Goal: Communication & Community: Participate in discussion

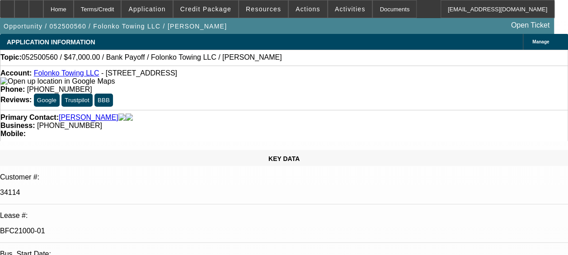
select select "0"
select select "2"
select select "0.1"
select select "0"
select select "2"
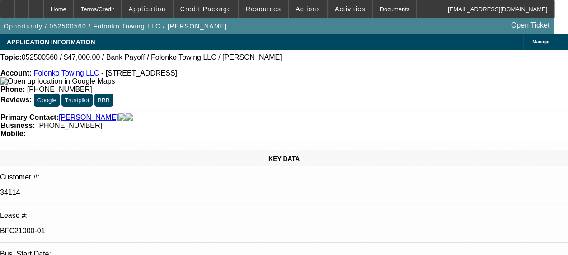
select select "0.1"
select select "0"
select select "0.1"
select select "1"
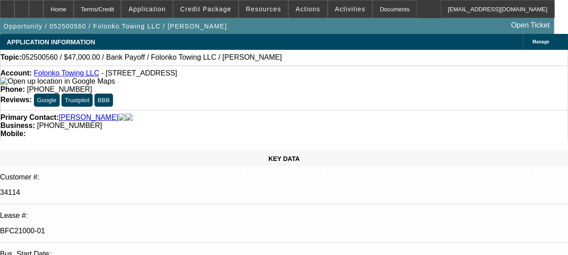
select select "2"
select select "4"
select select "1"
select select "2"
select select "4"
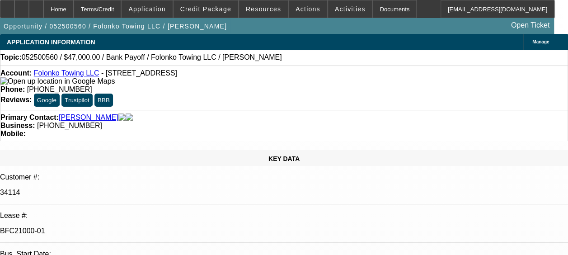
select select "1"
select select "2"
select select "4"
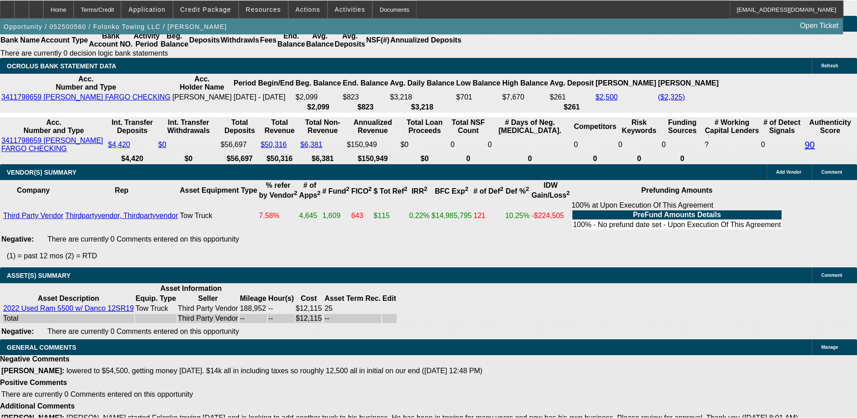
scroll to position [1812, 0]
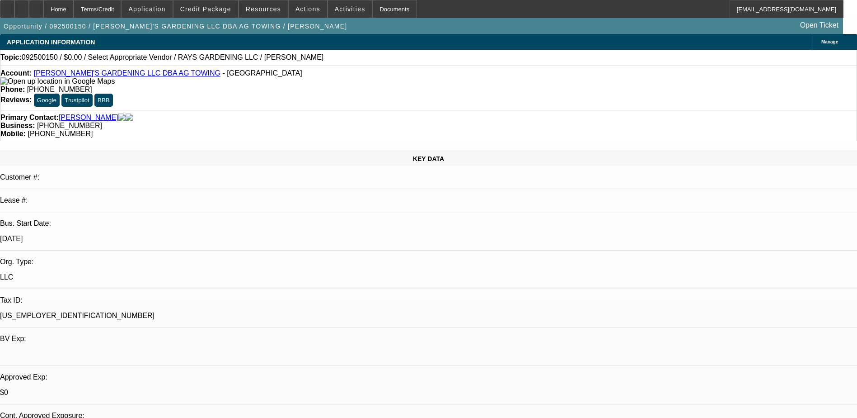
select select "0"
select select "2"
select select "0.1"
select select "4"
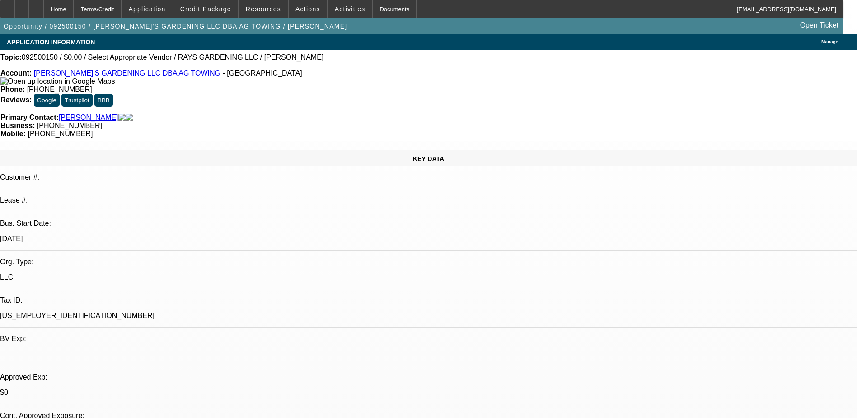
click at [341, 39] on div "APPLICATION INFORMATION [GEOGRAPHIC_DATA]" at bounding box center [428, 42] width 857 height 16
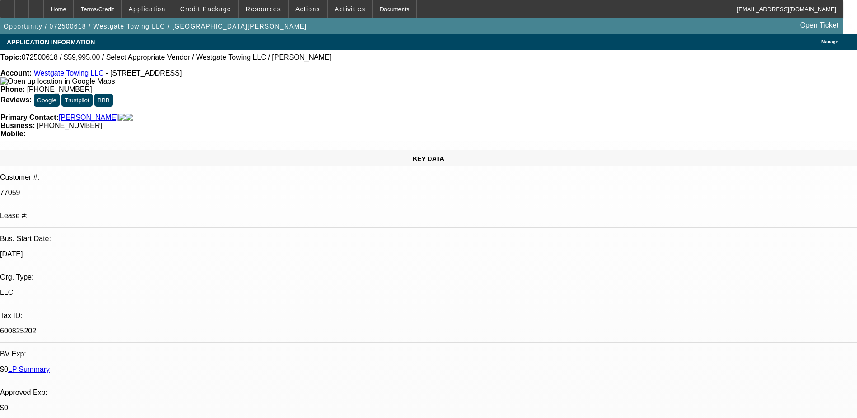
select select "0"
select select "2"
select select "0.1"
select select "4"
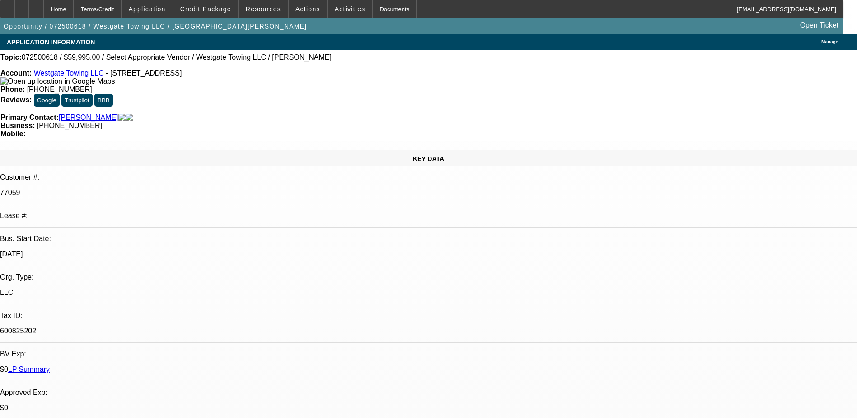
scroll to position [5, 0]
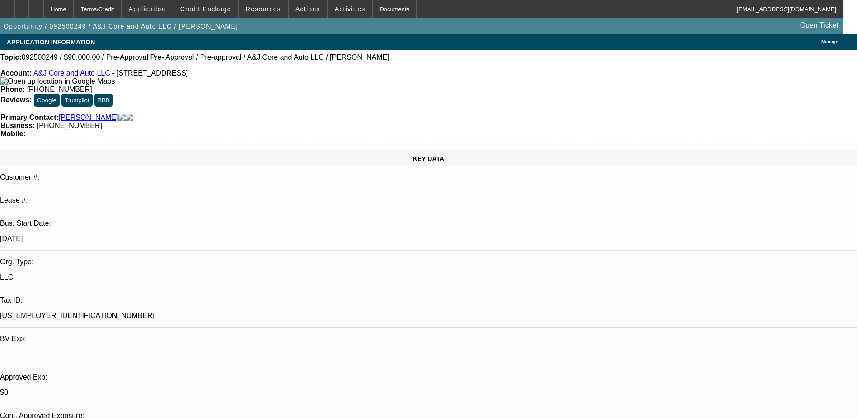
select select "0"
select select "2"
select select "0.1"
select select "4"
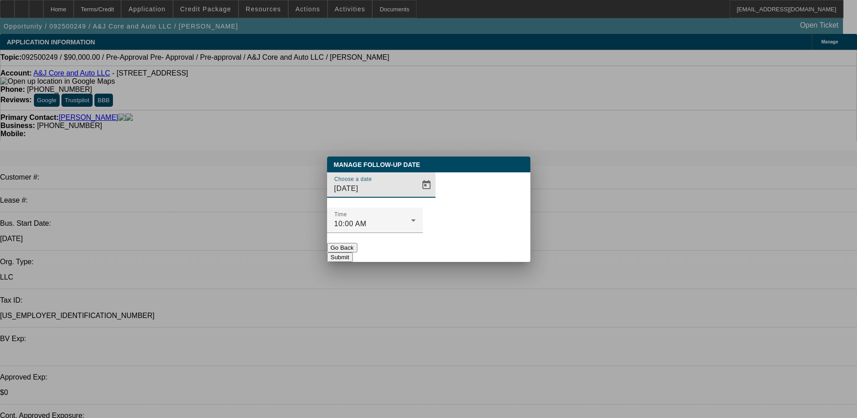
click at [397, 198] on div "Choose a date 9/12/2025" at bounding box center [374, 184] width 81 height 25
click at [416, 196] on span "Open calendar" at bounding box center [427, 185] width 22 height 22
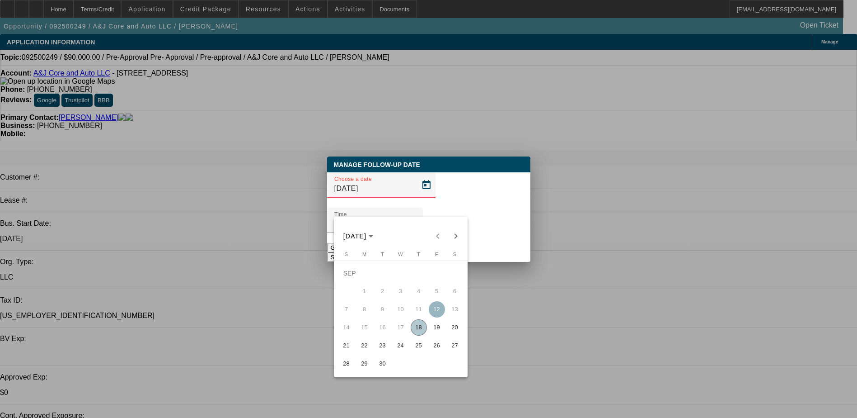
click at [358, 351] on span "22" at bounding box center [365, 345] width 16 height 16
type input "9/22/2025"
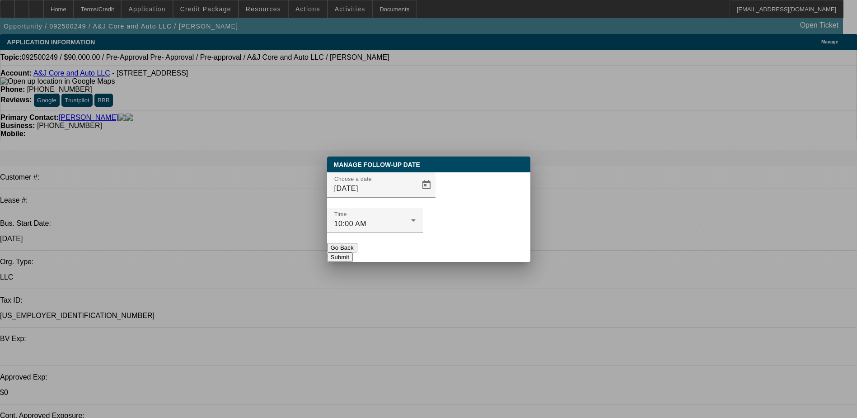
click at [353, 252] on button "Submit" at bounding box center [340, 256] width 26 height 9
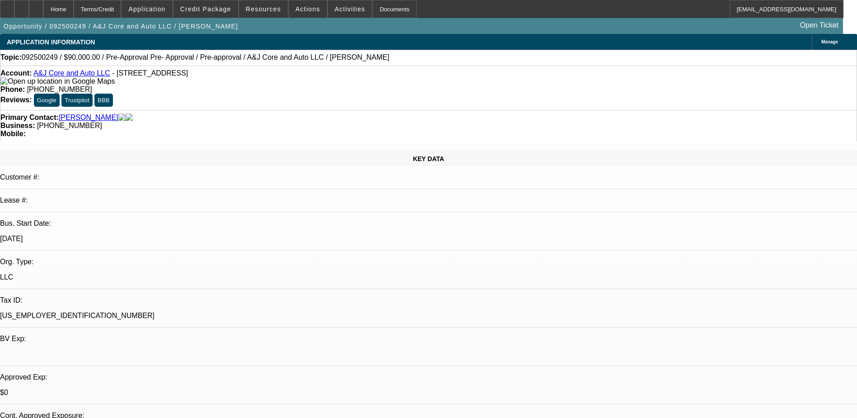
click at [271, 28] on div "Opportunity / 092500249 / A&J Core and Auto LLC / Gooden, Justin Open Ticket" at bounding box center [421, 26] width 843 height 16
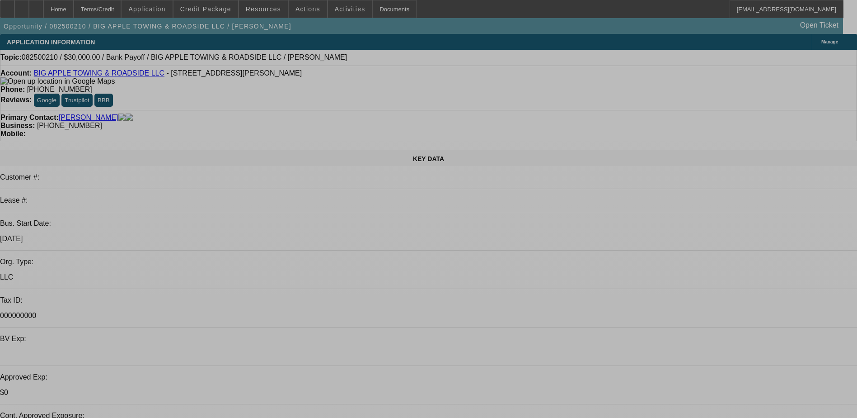
select select "0"
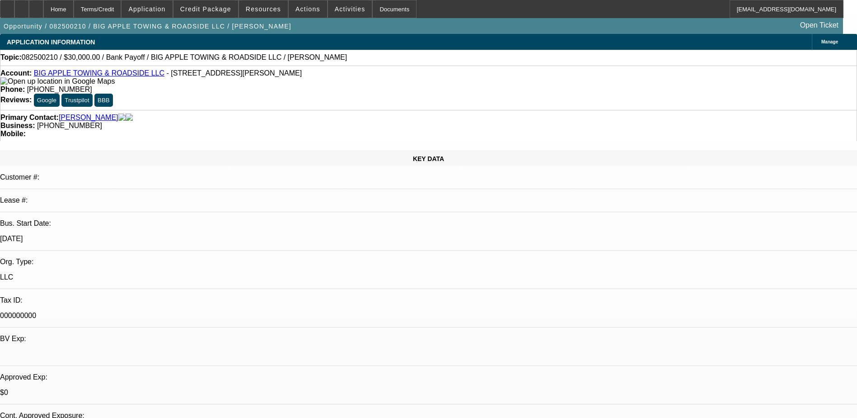
select select "0"
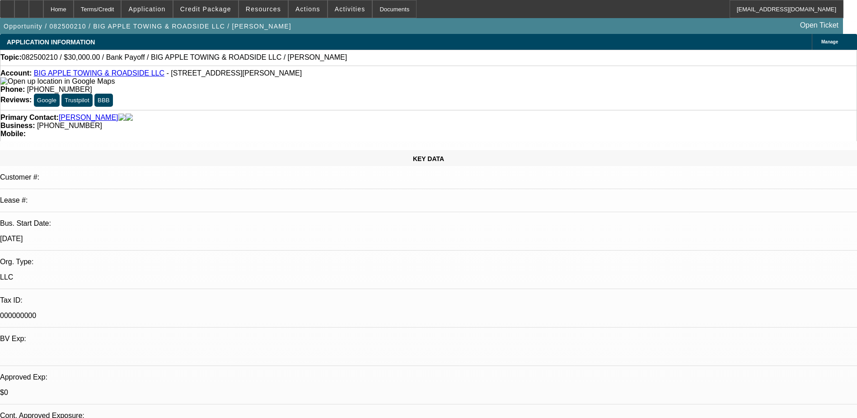
select select "0.1"
select select "2"
select select "0"
select select "1"
select select "2"
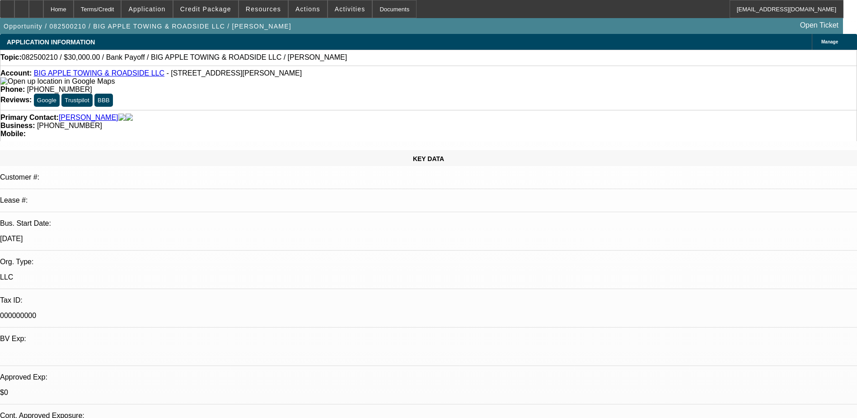
select select "6"
select select "1"
select select "2"
select select "6"
select select "1"
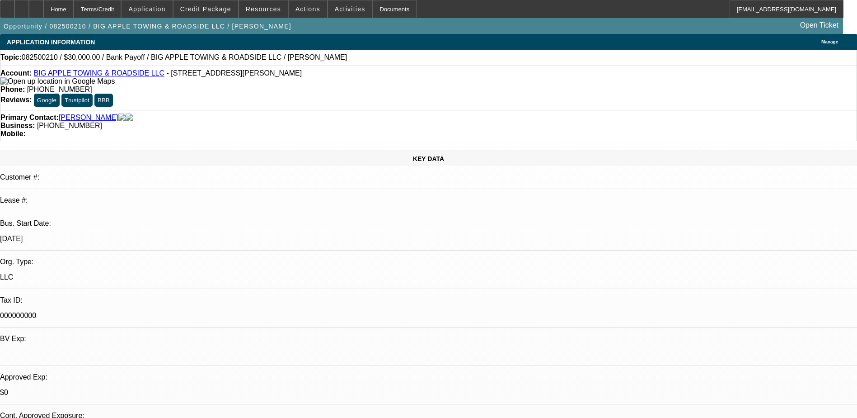
select select "2"
select select "6"
select select "1"
select select "2"
select select "6"
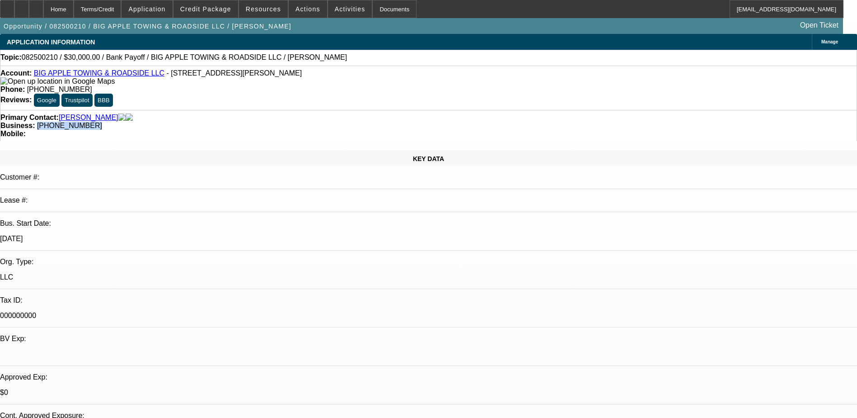
drag, startPoint x: 366, startPoint y: 96, endPoint x: 322, endPoint y: 103, distance: 43.9
click at [322, 122] on div "Business: (267) 902-3046" at bounding box center [428, 126] width 857 height 8
copy span "(267) 902-3046"
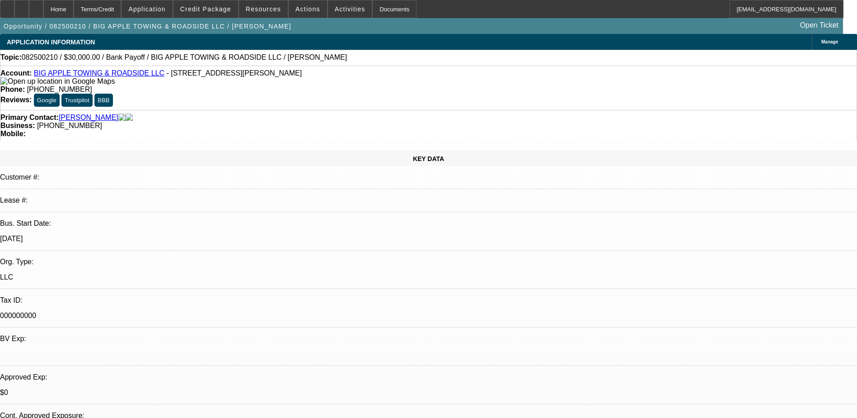
drag, startPoint x: 664, startPoint y: 217, endPoint x: 670, endPoint y: 122, distance: 96.0
click at [538, 25] on div "Opportunity / 082500210 / BIG APPLE TOWING & ROADSIDE LLC / Suncar, Travis Open…" at bounding box center [421, 26] width 843 height 16
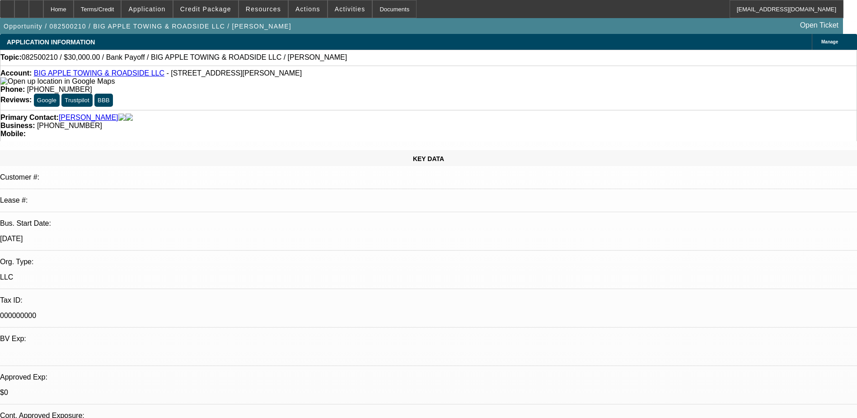
drag, startPoint x: 641, startPoint y: 83, endPoint x: 617, endPoint y: 94, distance: 26.1
click at [463, 22] on div "Opportunity / 082500210 / BIG APPLE TOWING & ROADSIDE LLC / Suncar, Travis Open…" at bounding box center [421, 26] width 843 height 16
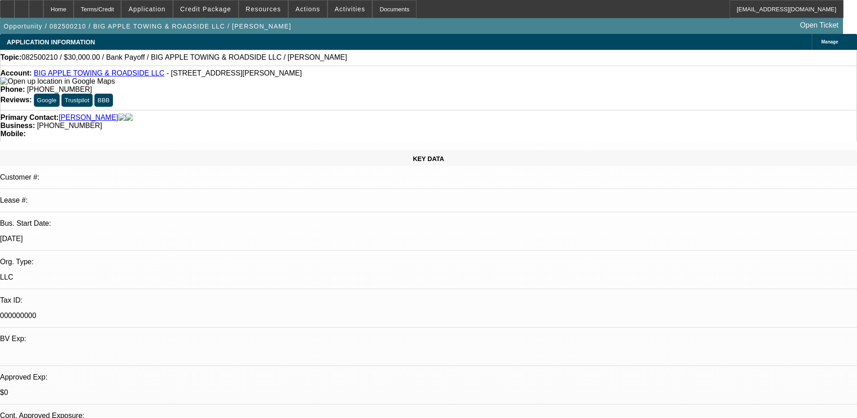
click at [511, 22] on div "Opportunity / 082500210 / BIG APPLE TOWING & ROADSIDE LLC / Suncar, Travis Open…" at bounding box center [421, 26] width 843 height 16
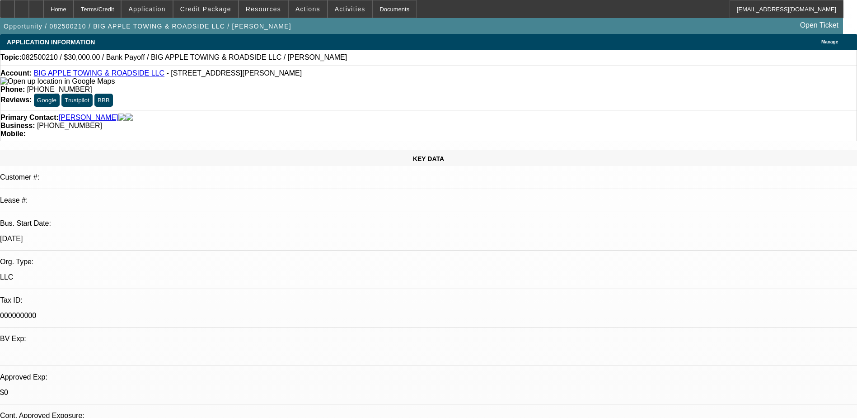
drag, startPoint x: 708, startPoint y: 132, endPoint x: 716, endPoint y: 135, distance: 9.2
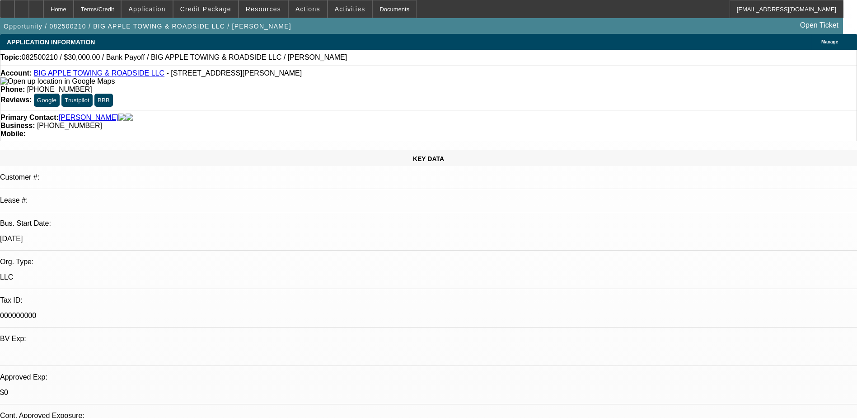
scroll to position [90, 0]
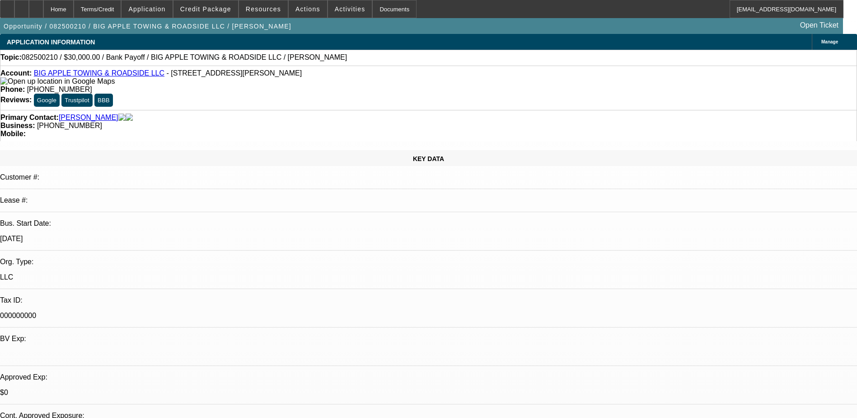
click at [501, 14] on div "Home Terms/Credit Application Credit Package Resources Actions Activities Docum…" at bounding box center [422, 9] width 844 height 18
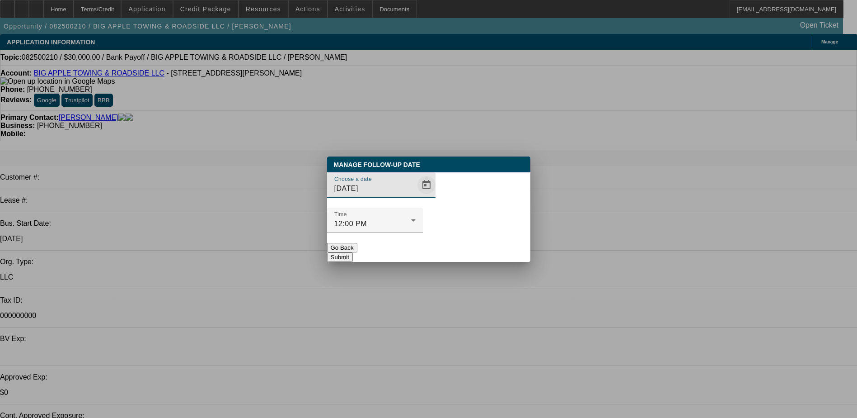
click at [416, 196] on span "Open calendar" at bounding box center [427, 185] width 22 height 22
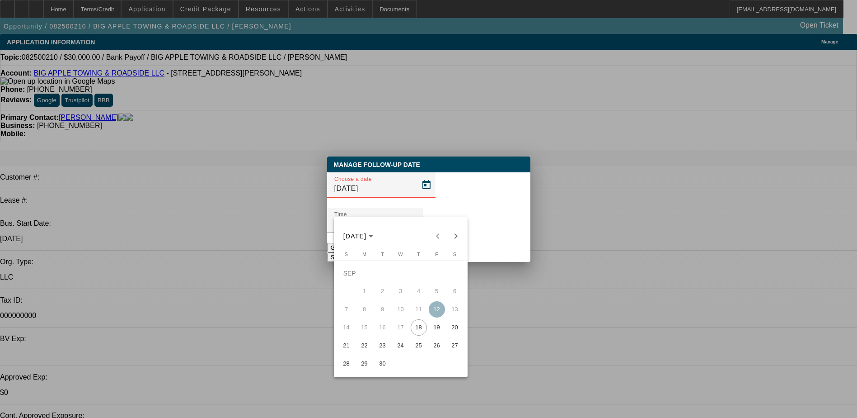
click at [365, 350] on span "22" at bounding box center [365, 345] width 16 height 16
type input "9/22/2025"
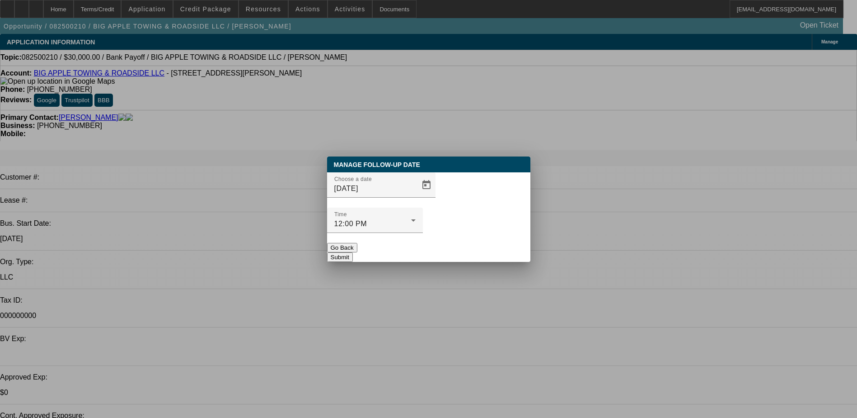
click at [353, 252] on button "Submit" at bounding box center [340, 256] width 26 height 9
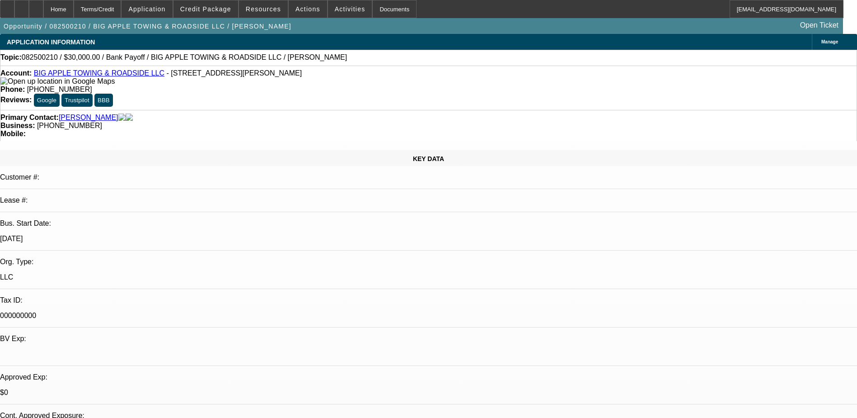
click at [360, 30] on div "Opportunity / 082500210 / BIG APPLE TOWING & ROADSIDE LLC / Suncar, Travis Open…" at bounding box center [421, 26] width 843 height 16
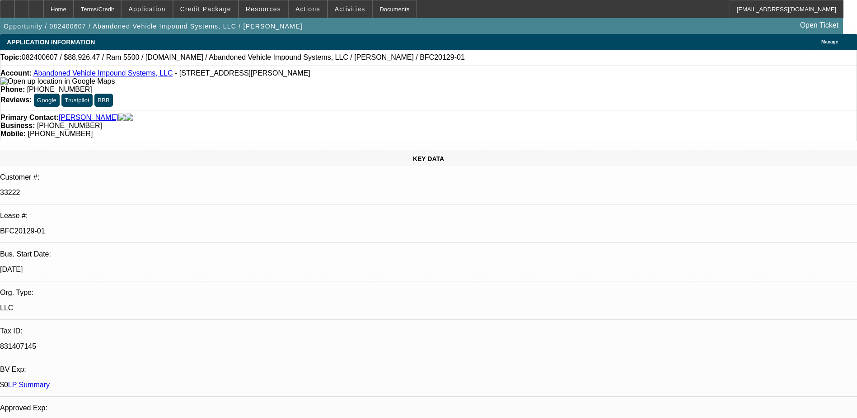
select select "0"
select select "0.1"
select select "0"
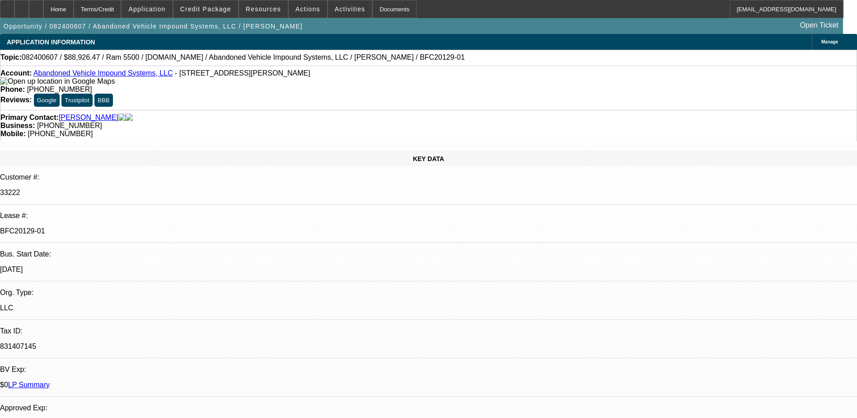
select select "0"
select select "0.1"
select select "0"
select select "0.1"
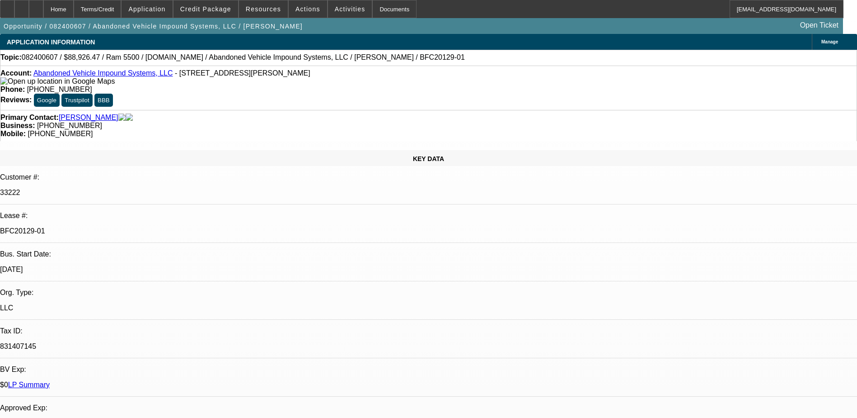
select select "0"
select select "1"
select select "6"
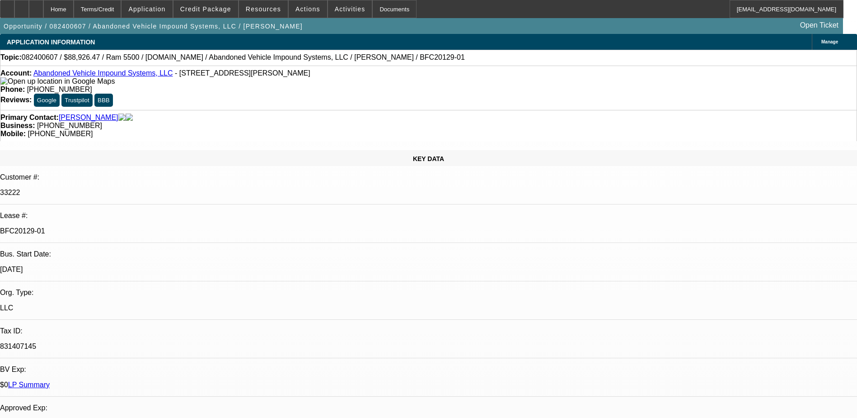
select select "1"
select select "2"
select select "6"
select select "1"
select select "2"
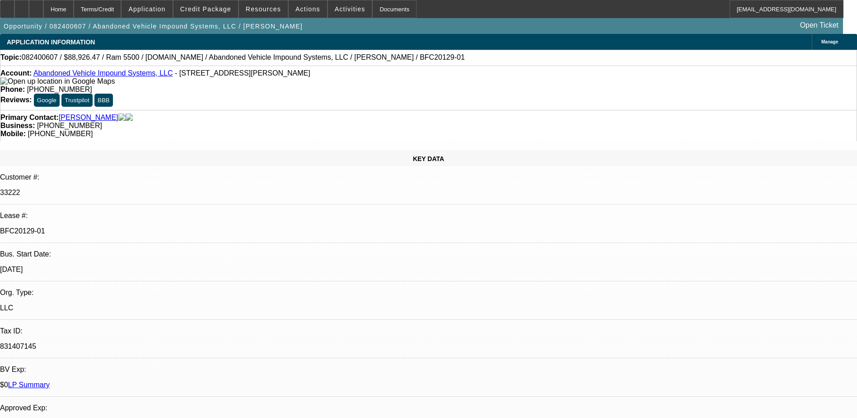
select select "6"
select select "1"
select select "2"
select select "6"
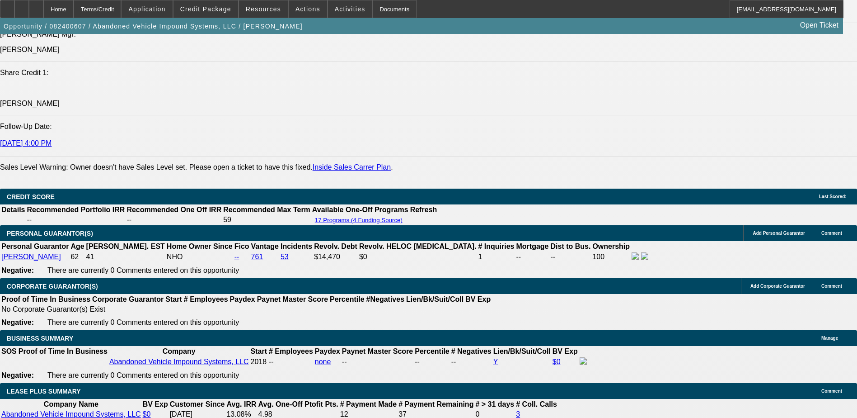
scroll to position [1266, 0]
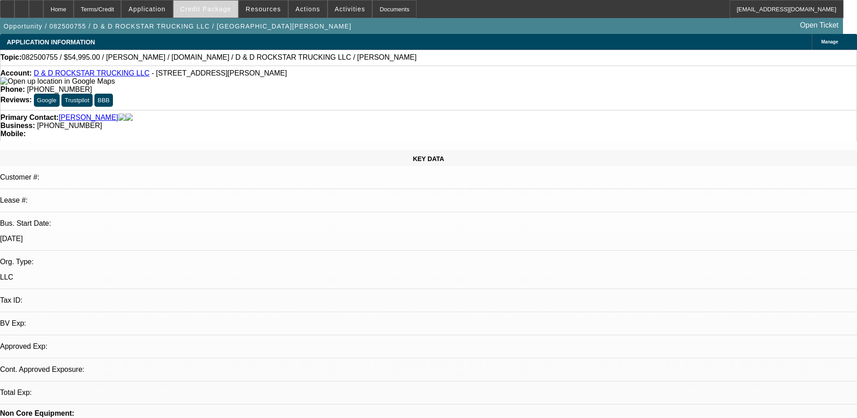
select select "0"
select select "2"
select select "0"
select select "6"
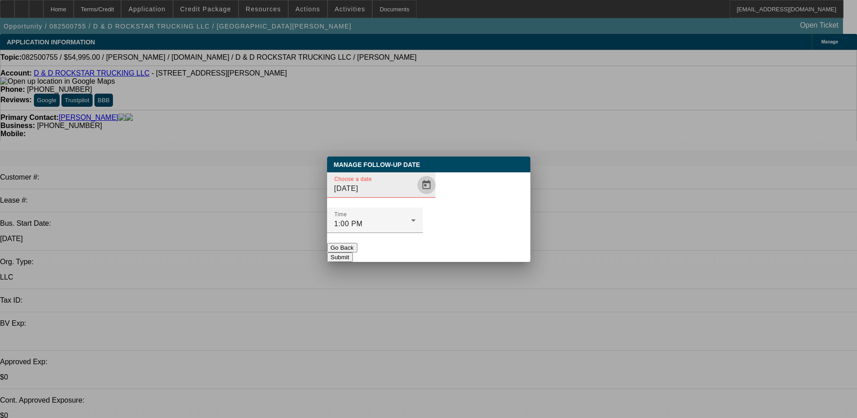
click at [416, 196] on span "Open calendar" at bounding box center [427, 185] width 22 height 22
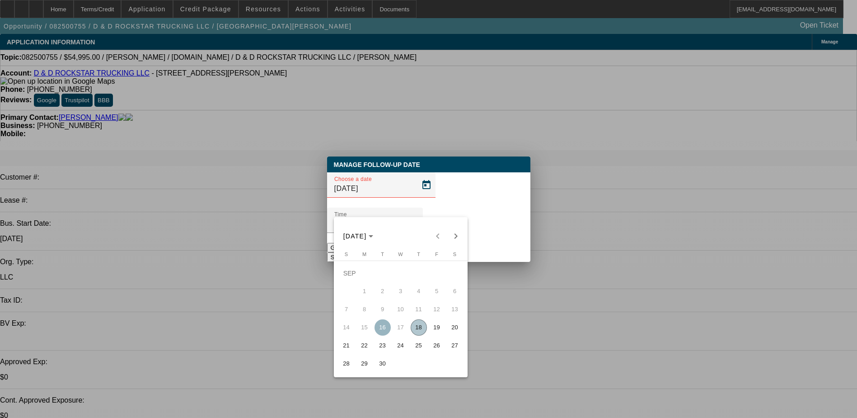
click at [361, 351] on span "22" at bounding box center [365, 345] width 16 height 16
type input "[DATE]"
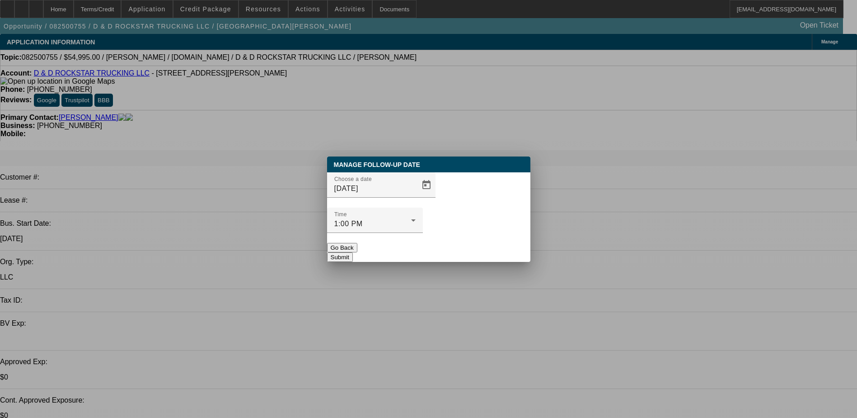
click at [353, 252] on button "Submit" at bounding box center [340, 256] width 26 height 9
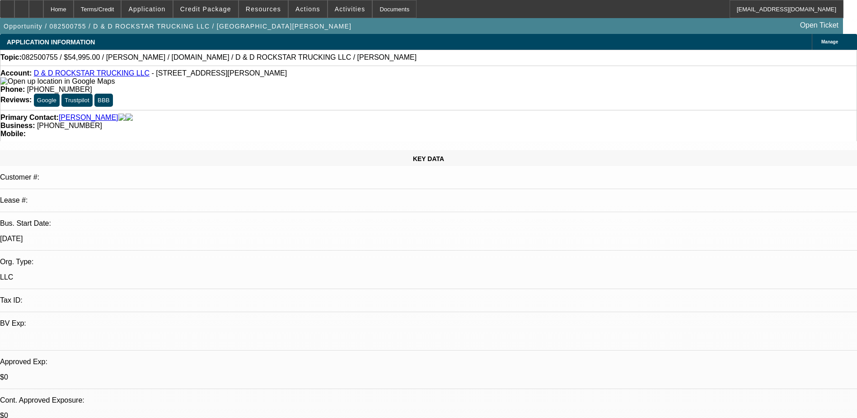
radio input "true"
type textarea "sent text with [PERSON_NAME], 208k mi $55k"
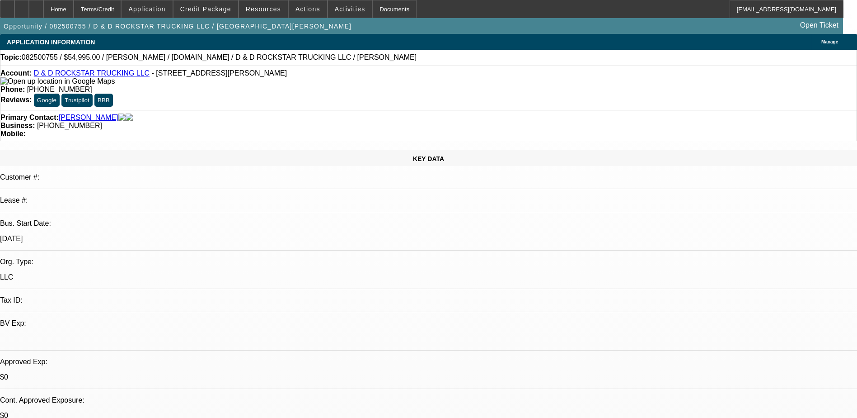
radio input "true"
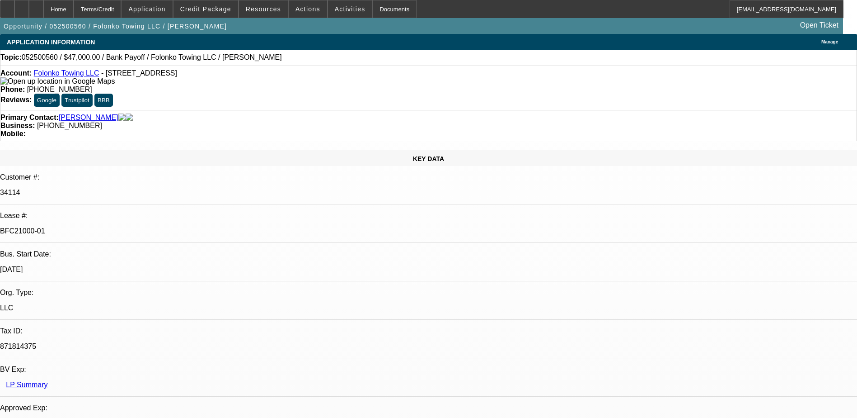
select select "0"
select select "2"
select select "0.1"
select select "0"
select select "2"
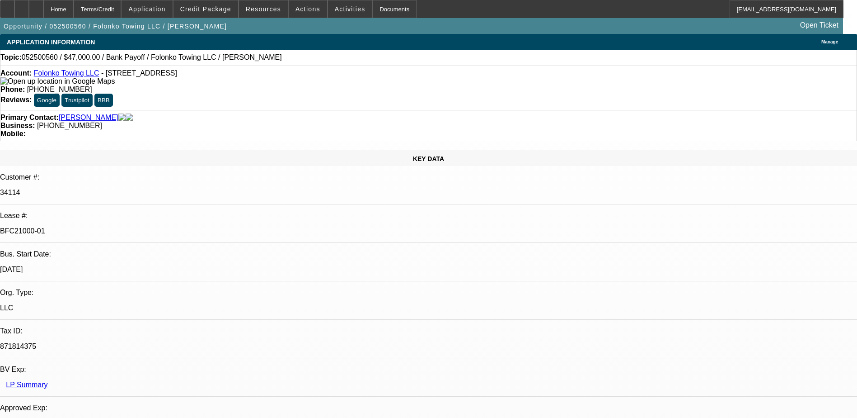
select select "0.1"
select select "0"
select select "0.1"
select select "1"
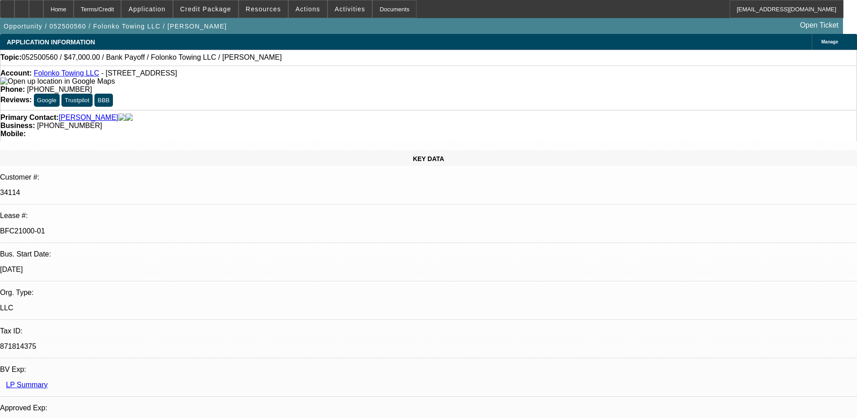
select select "2"
select select "4"
select select "1"
select select "2"
select select "4"
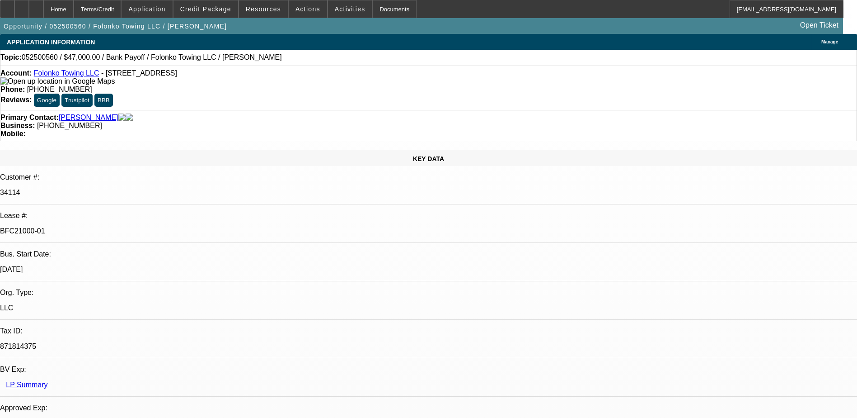
select select "1"
select select "2"
select select "4"
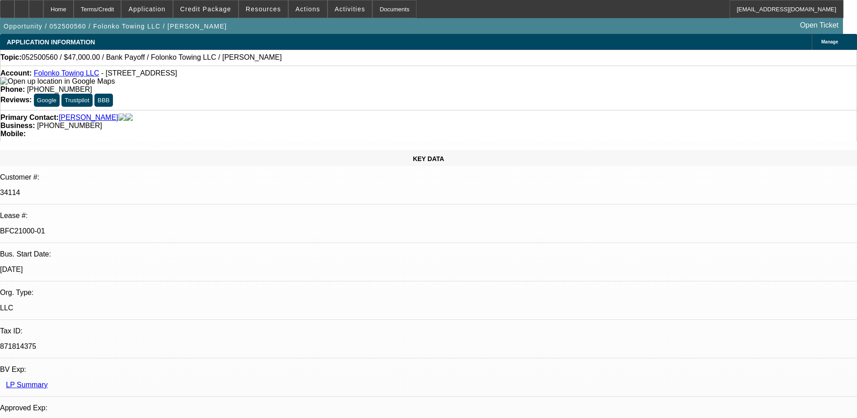
scroll to position [0, 0]
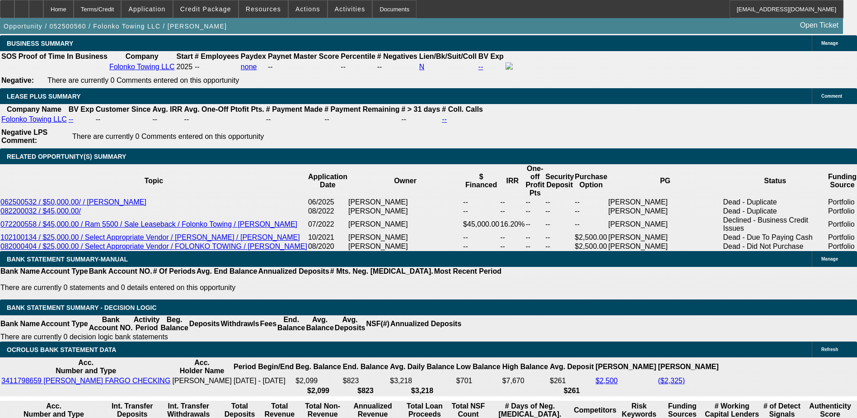
scroll to position [1537, 0]
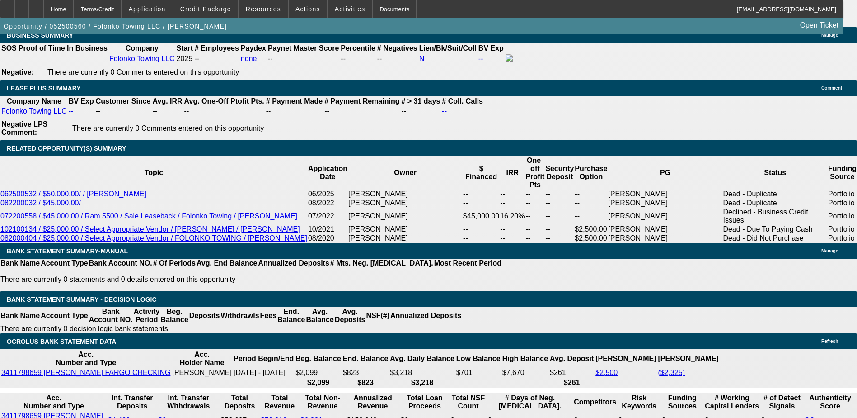
scroll to position [45, 0]
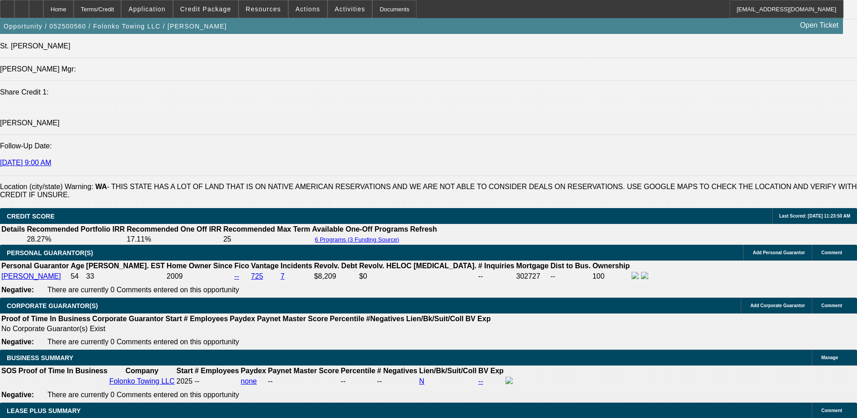
scroll to position [1175, 0]
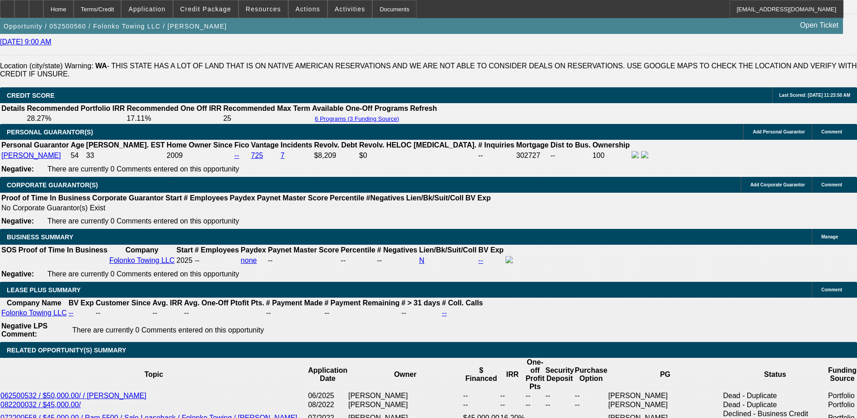
scroll to position [1356, 0]
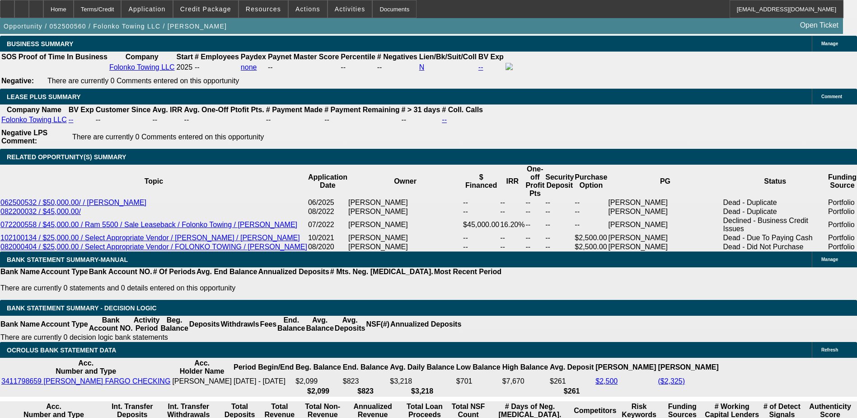
scroll to position [1537, 0]
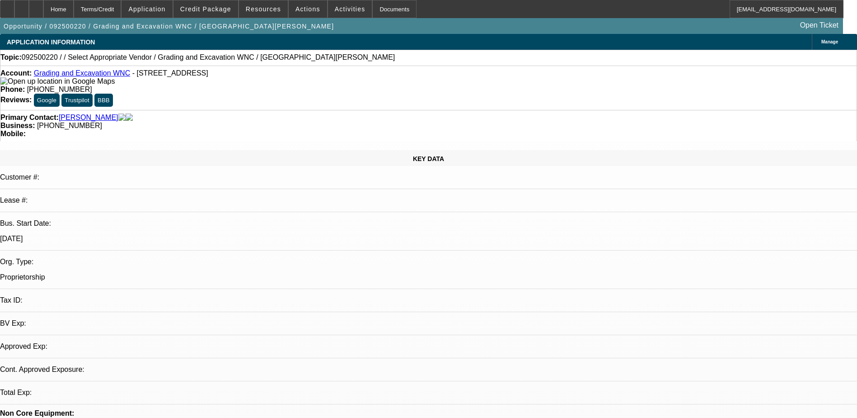
select select "0"
select select "2"
select select "0.1"
select select "4"
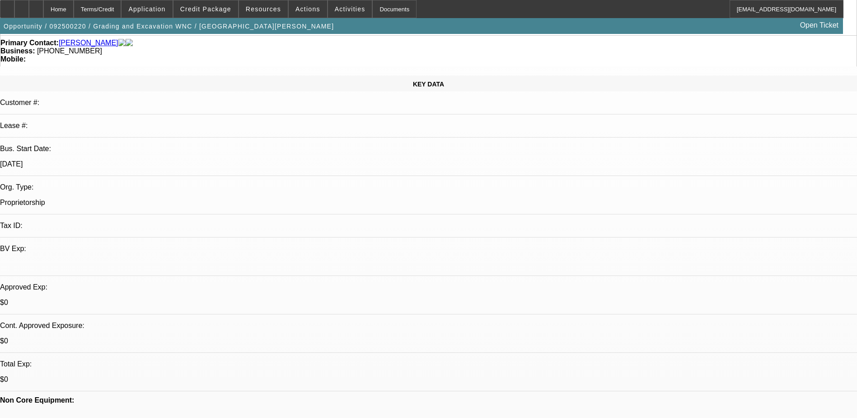
scroll to position [90, 0]
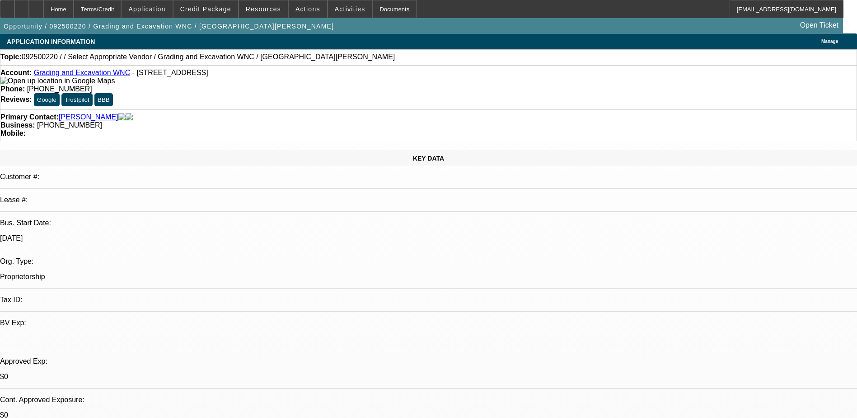
scroll to position [0, 0]
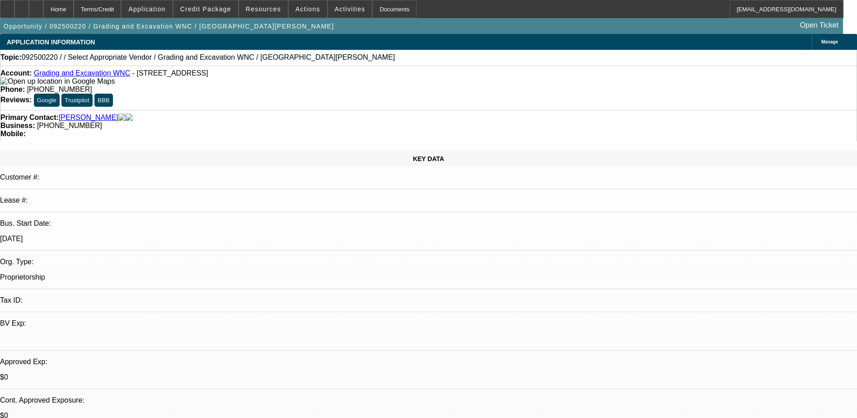
click at [82, 73] on link "Grading and Excavation WNC" at bounding box center [82, 73] width 96 height 8
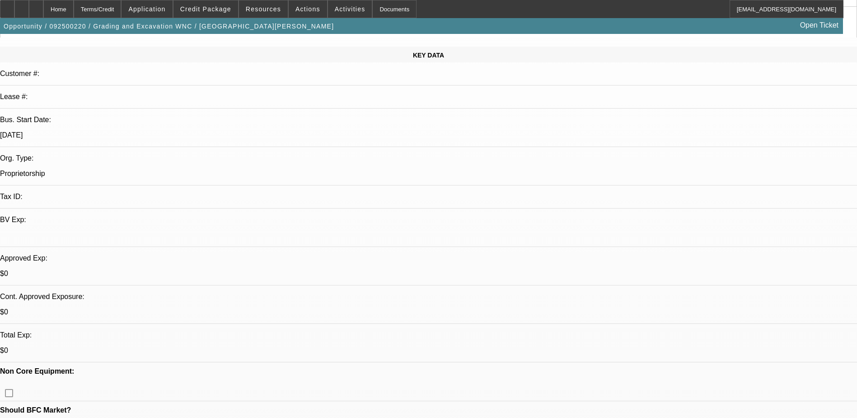
scroll to position [136, 0]
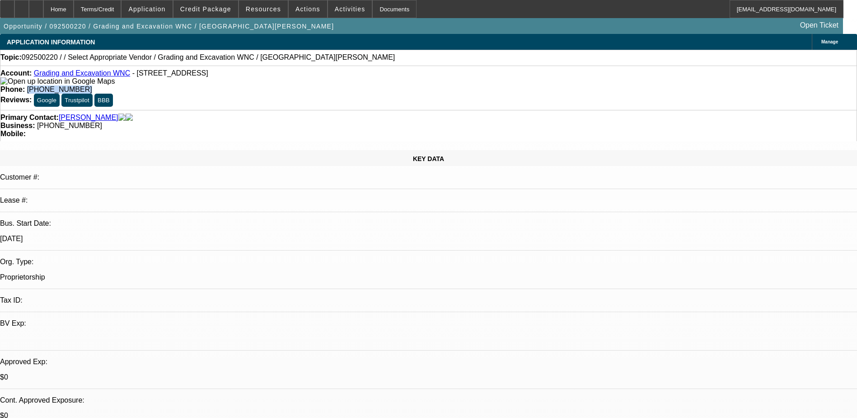
drag, startPoint x: 358, startPoint y: 75, endPoint x: 314, endPoint y: 75, distance: 44.3
click at [314, 85] on div "Phone: [PHONE_NUMBER]" at bounding box center [428, 89] width 857 height 8
drag, startPoint x: 314, startPoint y: 75, endPoint x: 326, endPoint y: 76, distance: 12.7
copy span "[PHONE_NUMBER]"
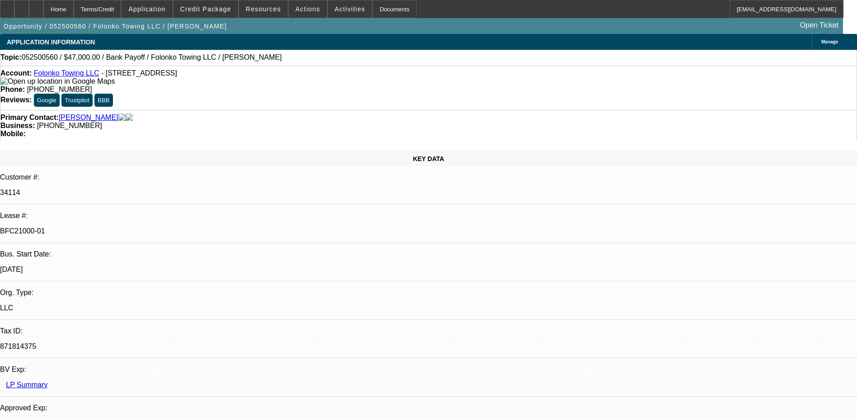
select select "0"
select select "2"
select select "0.1"
select select "0"
select select "2"
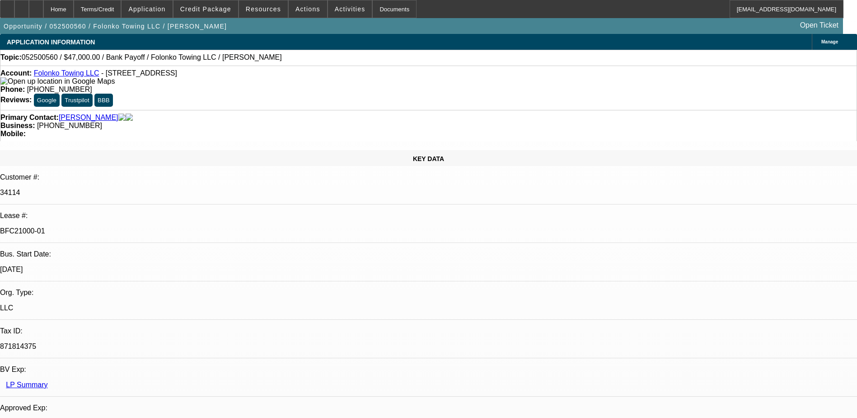
select select "0.1"
select select "0"
select select "0.1"
select select "1"
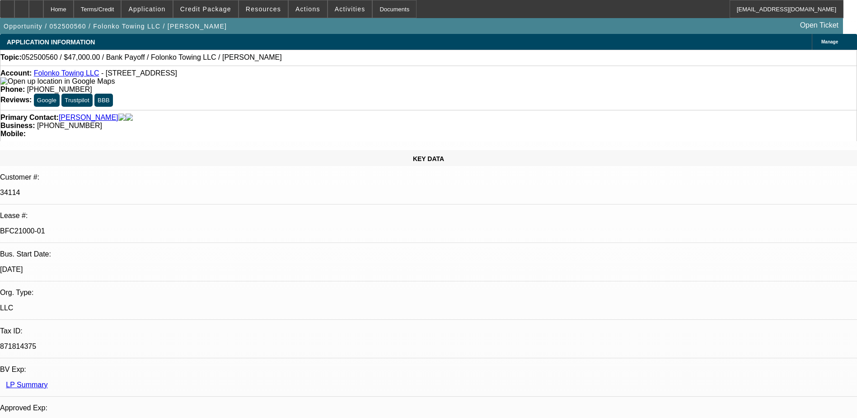
select select "2"
select select "4"
select select "1"
select select "2"
select select "4"
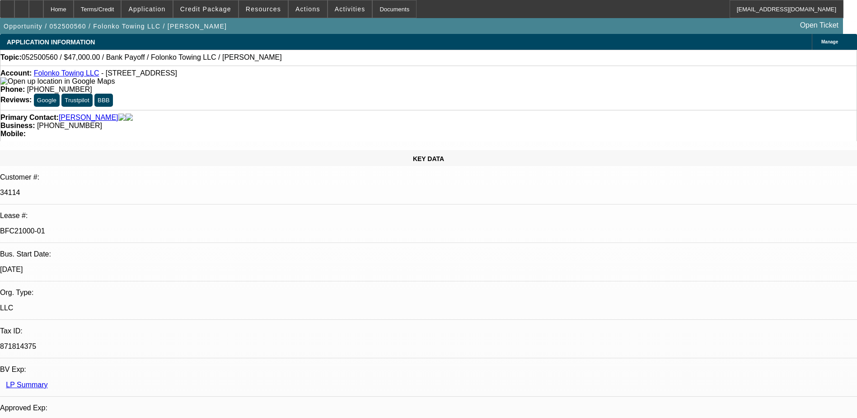
select select "1"
select select "2"
select select "4"
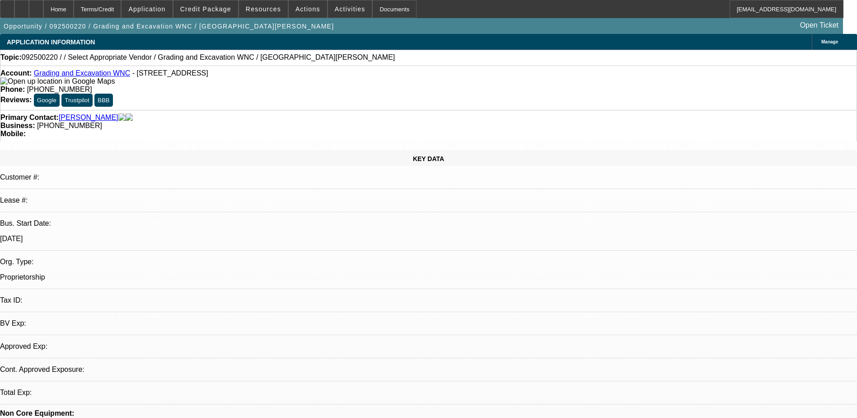
select select "0"
select select "2"
select select "0.1"
select select "4"
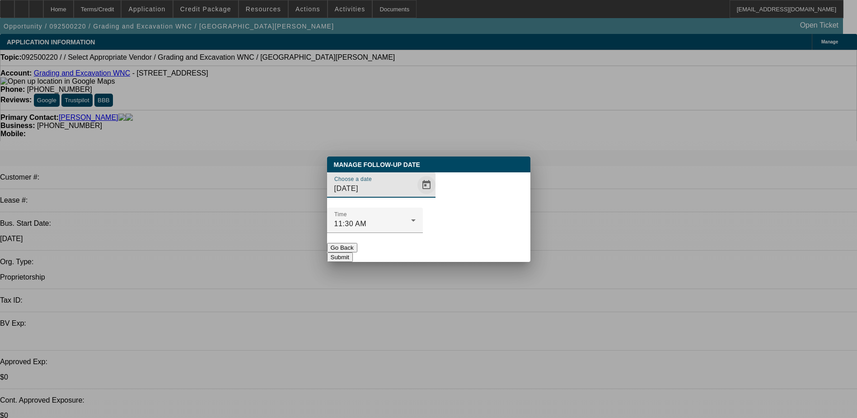
click at [416, 196] on span "Open calendar" at bounding box center [427, 185] width 22 height 22
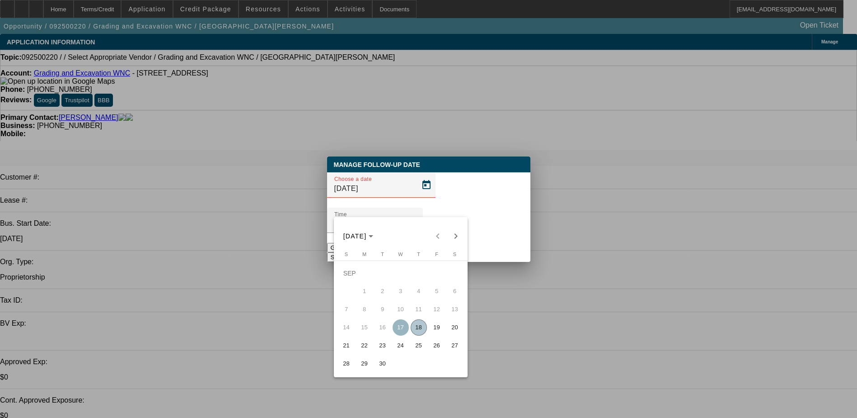
click at [361, 349] on span "22" at bounding box center [365, 345] width 16 height 16
type input "9/22/2025"
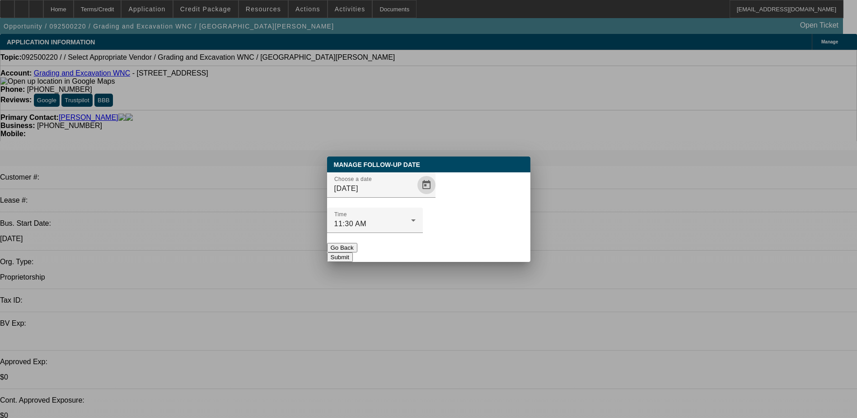
click at [353, 252] on button "Submit" at bounding box center [340, 256] width 26 height 9
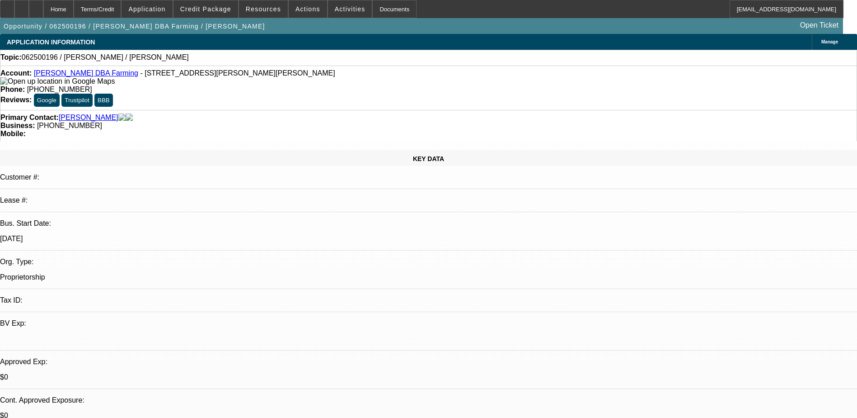
select select "0"
select select "2"
select select "0.1"
select select "4"
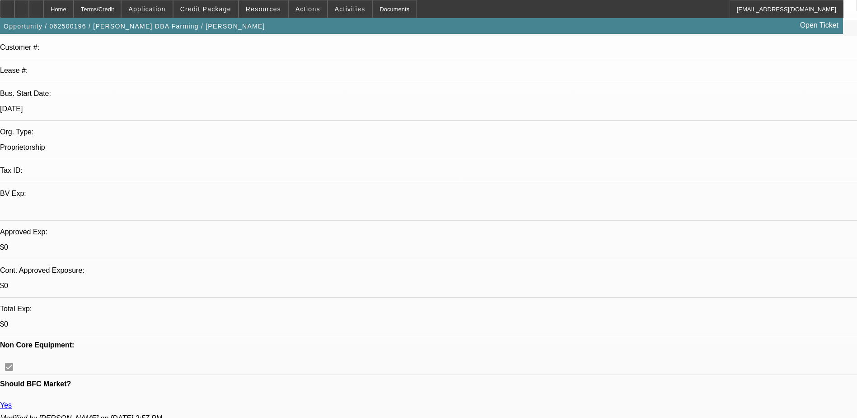
scroll to position [136, 0]
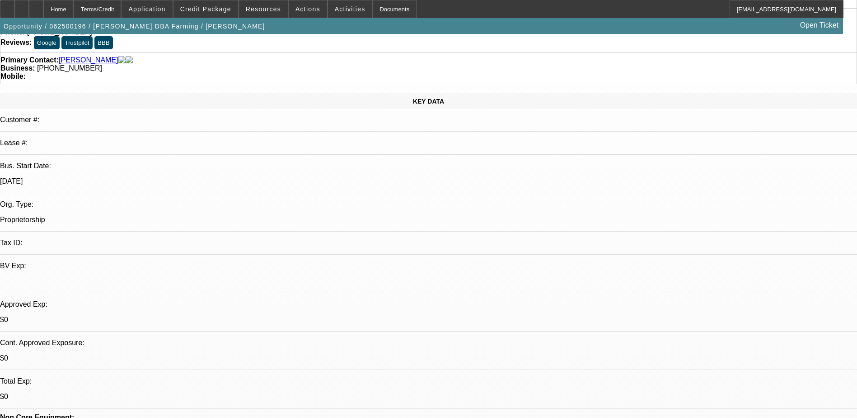
scroll to position [0, 0]
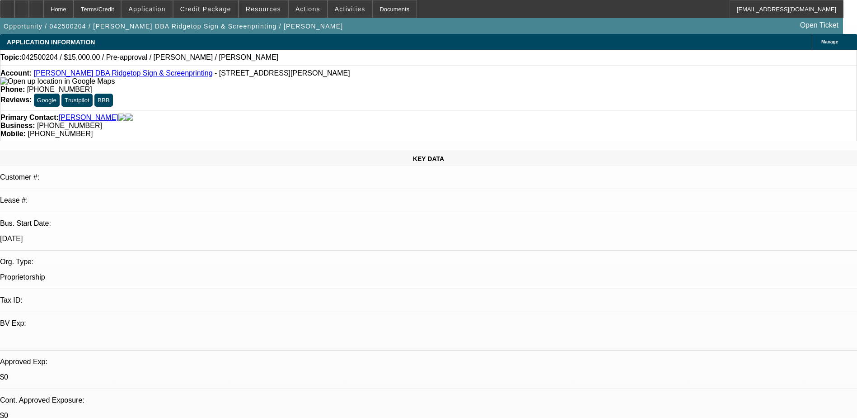
select select "0"
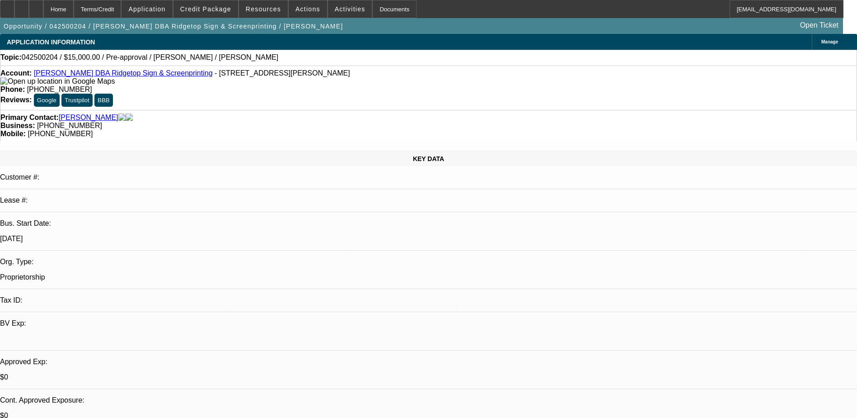
select select "0"
select select "1"
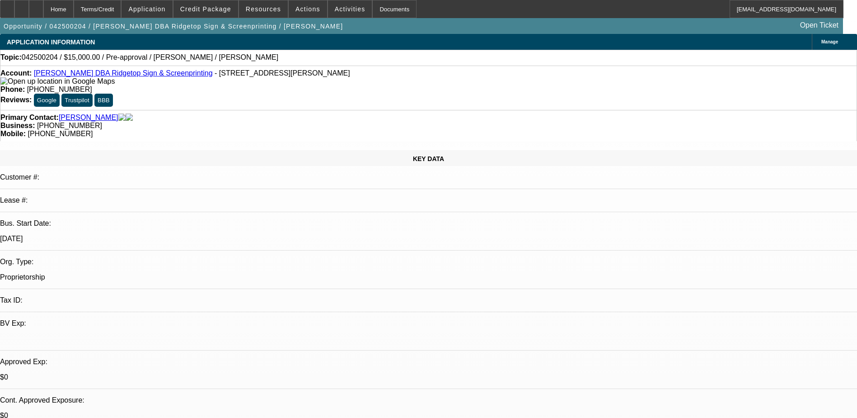
select select "2"
select select "6"
select select "1"
select select "2"
select select "6"
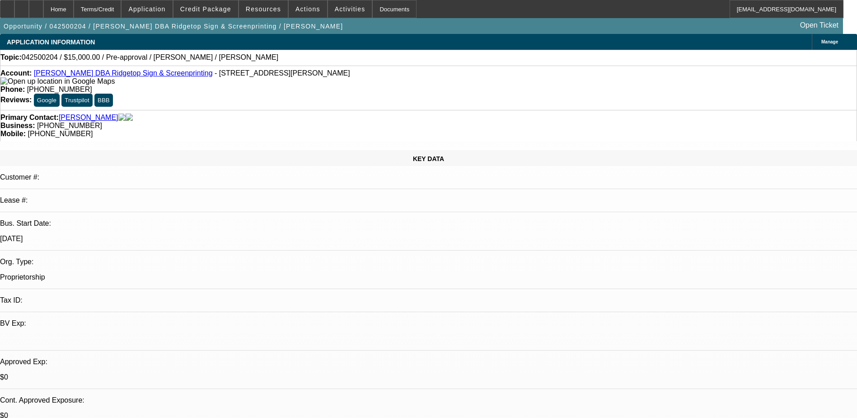
select select "1"
select select "2"
select select "6"
drag, startPoint x: 658, startPoint y: 143, endPoint x: 663, endPoint y: 150, distance: 8.7
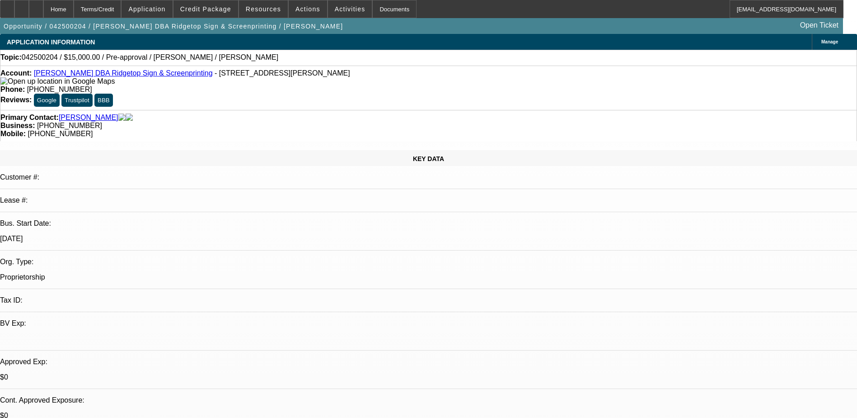
drag, startPoint x: 674, startPoint y: 174, endPoint x: 655, endPoint y: 204, distance: 36.1
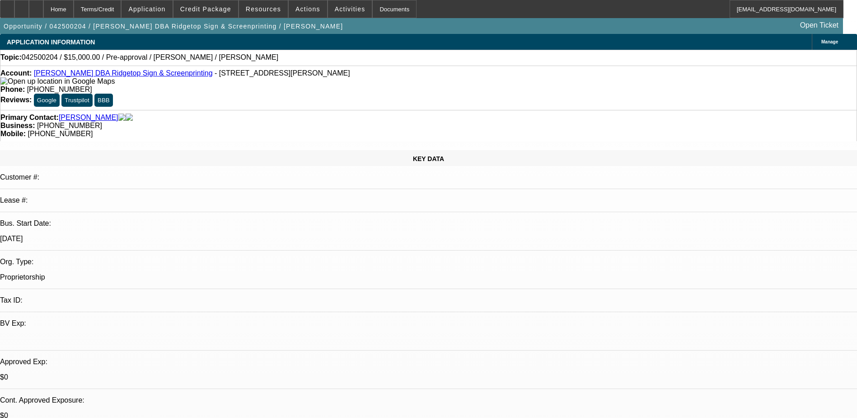
scroll to position [90, 0]
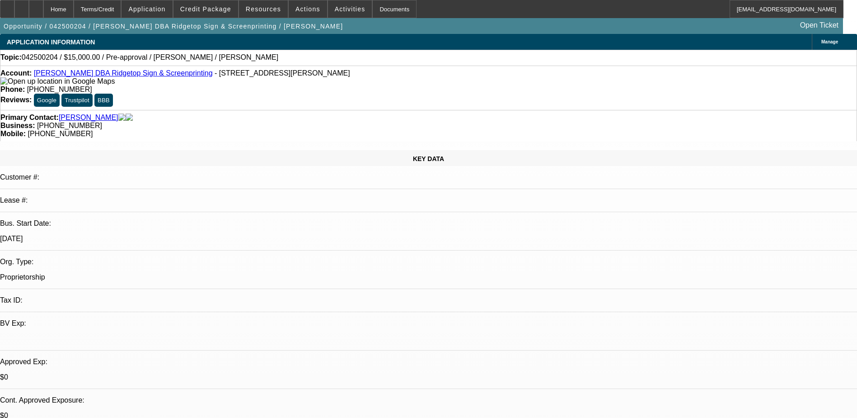
scroll to position [300, 0]
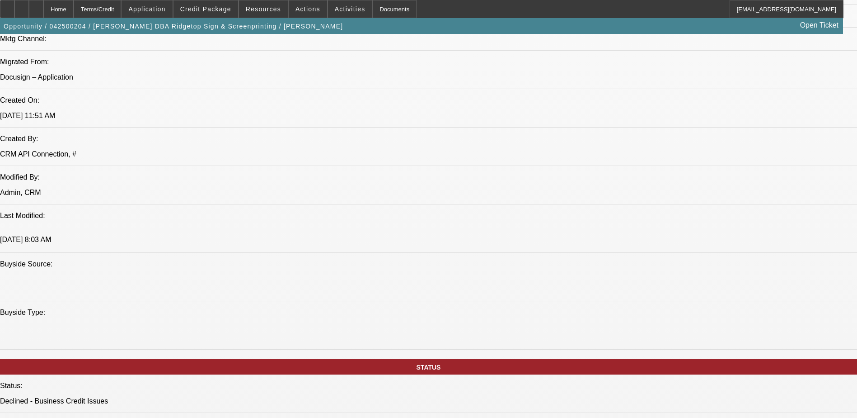
scroll to position [723, 0]
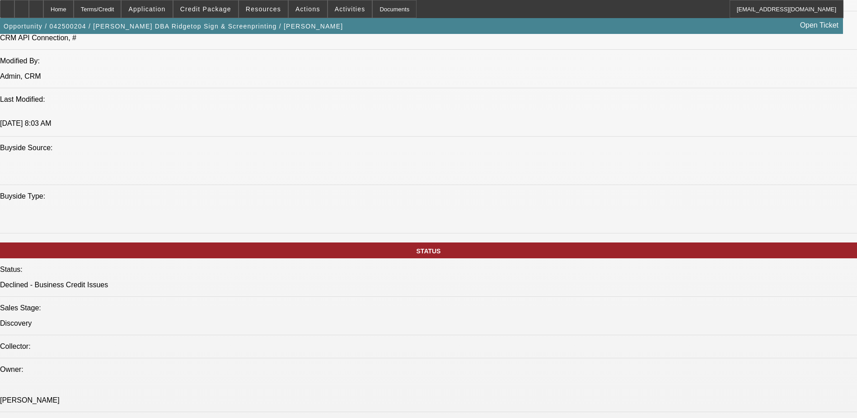
scroll to position [768, 0]
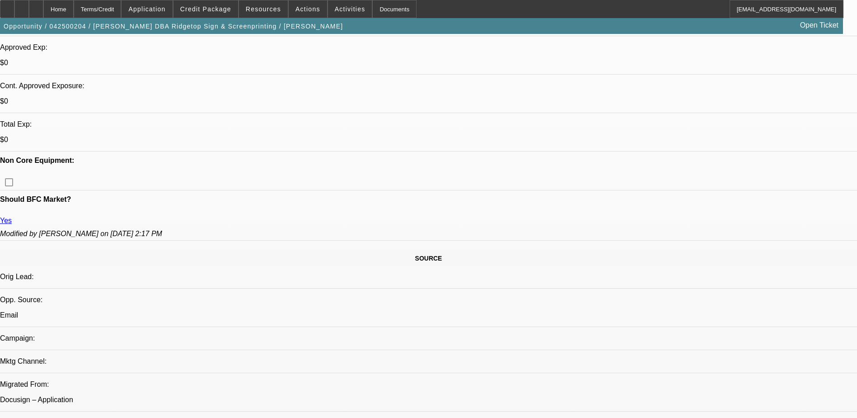
scroll to position [271, 0]
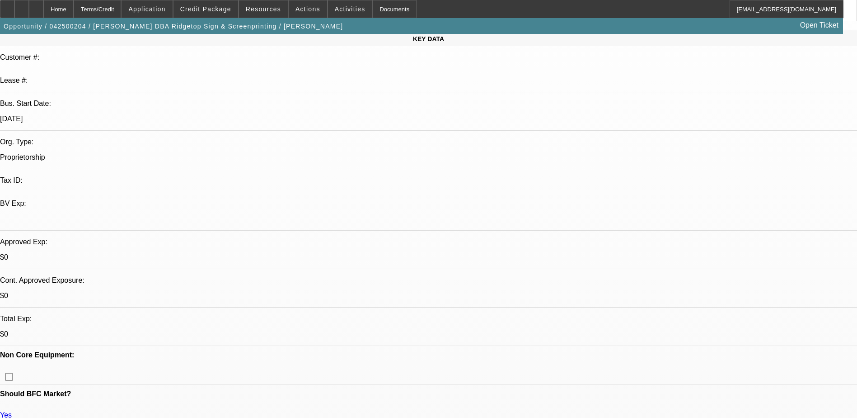
scroll to position [90, 0]
